Goal: Find specific page/section: Find specific page/section

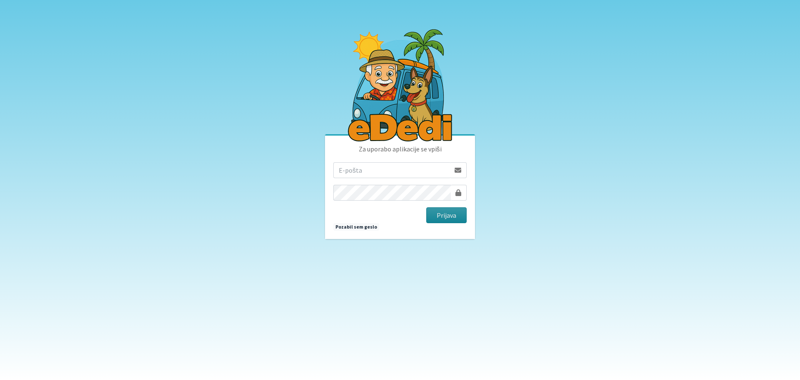
type input "matjaz.hrvatin@gmail.com"
click at [446, 216] on button "Prijava" at bounding box center [446, 215] width 40 height 16
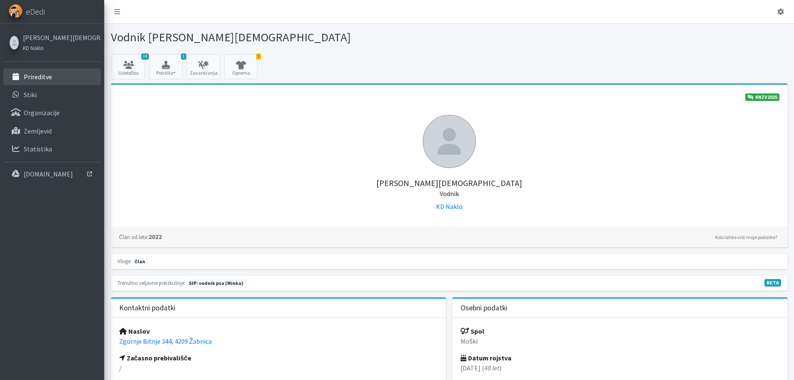
click at [43, 79] on p "Prireditve" at bounding box center [38, 77] width 28 height 8
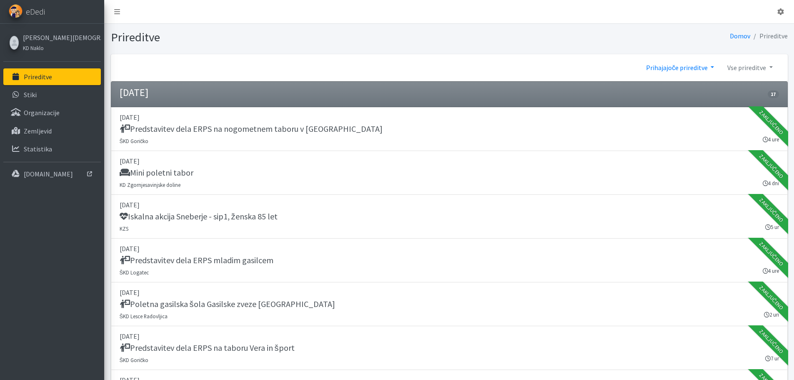
click at [687, 66] on link "Prihajajoče prireditve" at bounding box center [679, 67] width 81 height 17
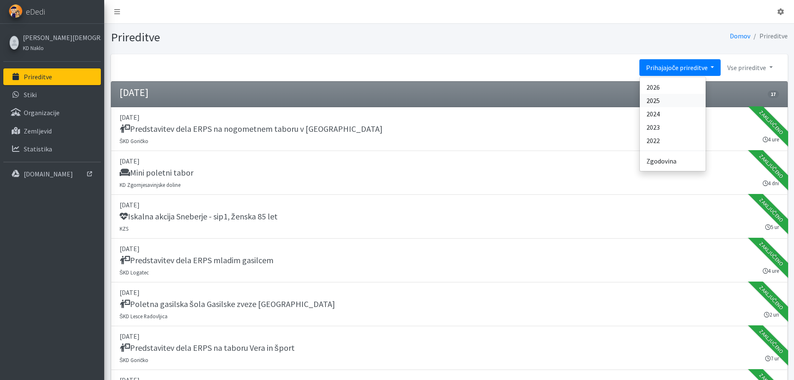
click at [668, 99] on link "2025" at bounding box center [673, 100] width 66 height 13
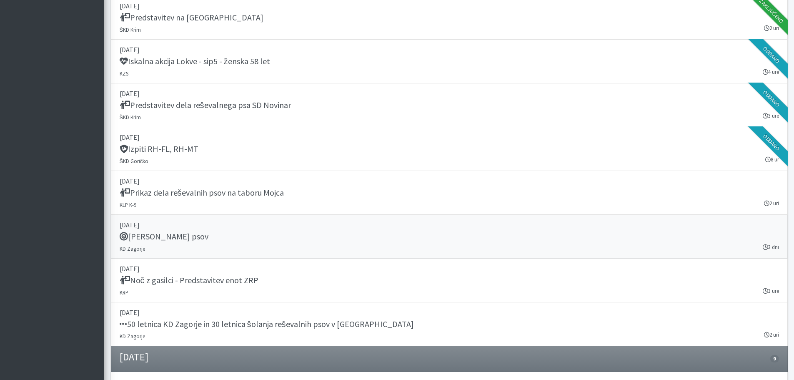
scroll to position [9016, 0]
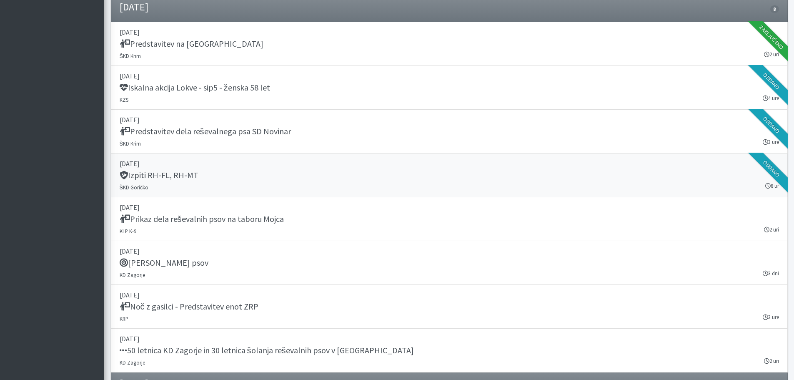
click at [185, 175] on h5 "Izpiti RH-FL, RH-MT" at bounding box center [159, 175] width 79 height 10
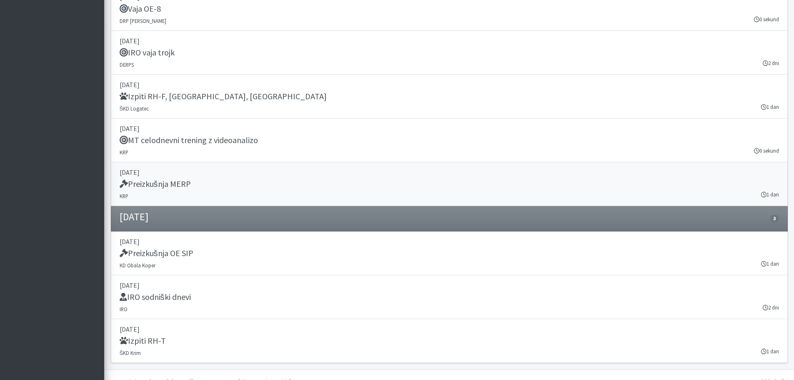
scroll to position [9904, 0]
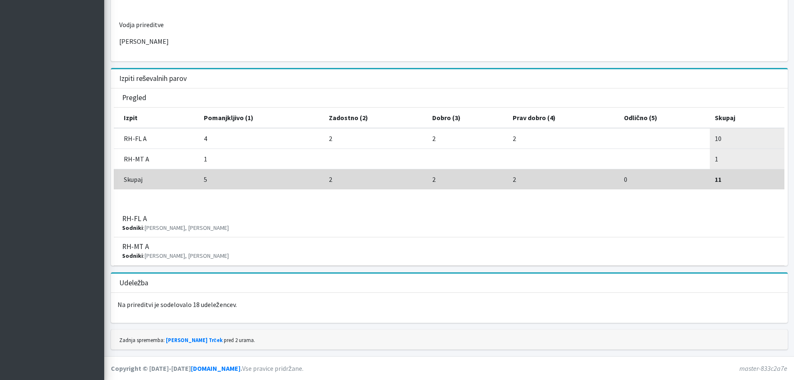
scroll to position [142, 0]
